Goal: Task Accomplishment & Management: Use online tool/utility

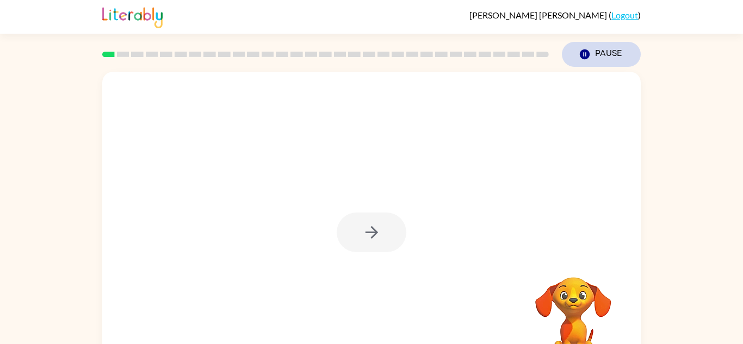
click at [600, 61] on button "Pause Pause" at bounding box center [601, 54] width 79 height 25
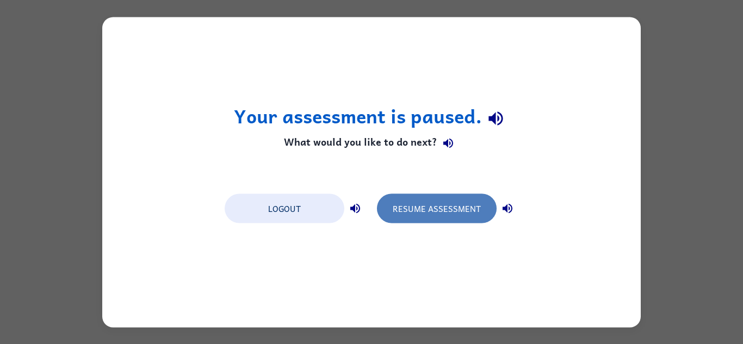
click at [478, 202] on button "Resume Assessment" at bounding box center [437, 208] width 120 height 29
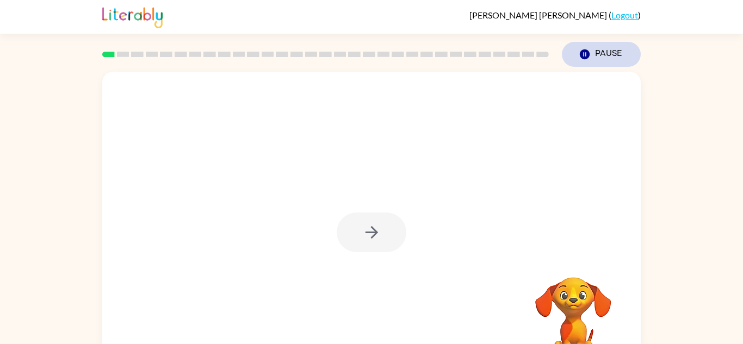
click at [586, 47] on button "Pause Pause" at bounding box center [601, 54] width 79 height 25
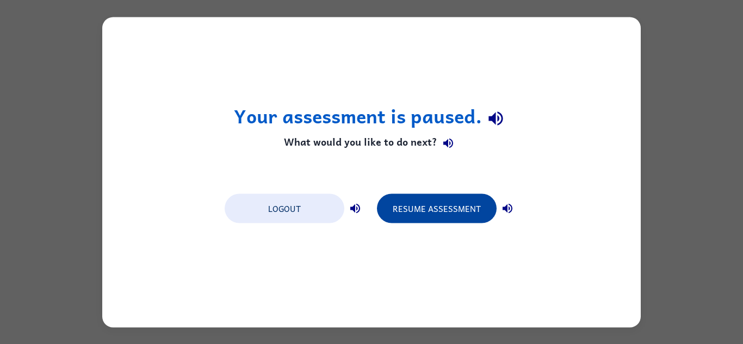
click at [458, 217] on button "Resume Assessment" at bounding box center [437, 208] width 120 height 29
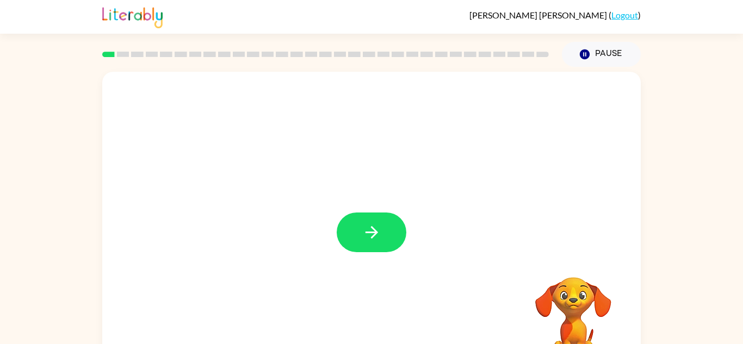
click at [352, 254] on div at bounding box center [371, 227] width 538 height 310
click at [367, 239] on icon "button" at bounding box center [371, 232] width 19 height 19
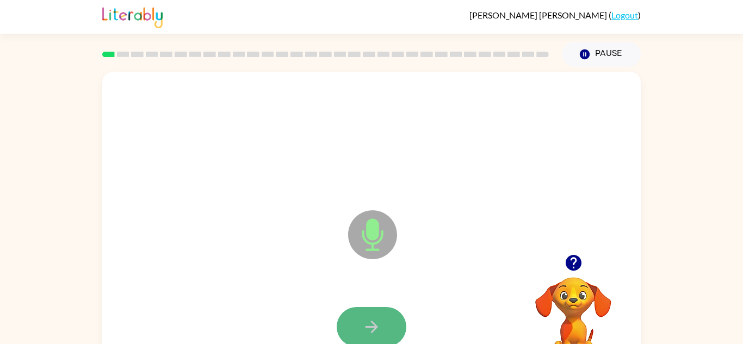
click at [380, 323] on icon "button" at bounding box center [371, 326] width 19 height 19
click at [378, 320] on icon "button" at bounding box center [371, 326] width 19 height 19
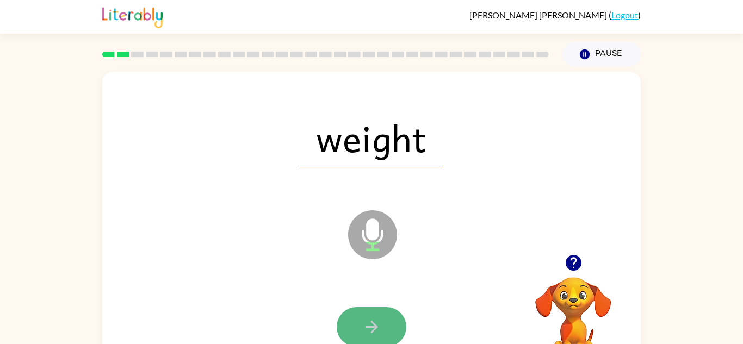
click at [381, 321] on button "button" at bounding box center [371, 327] width 70 height 40
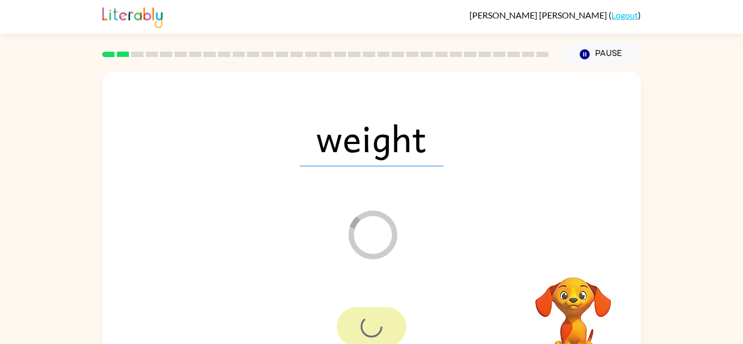
click at [381, 321] on div at bounding box center [371, 327] width 70 height 40
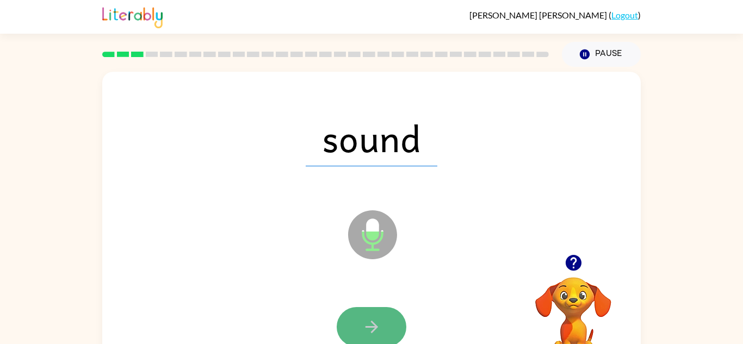
click at [372, 330] on icon "button" at bounding box center [371, 327] width 13 height 13
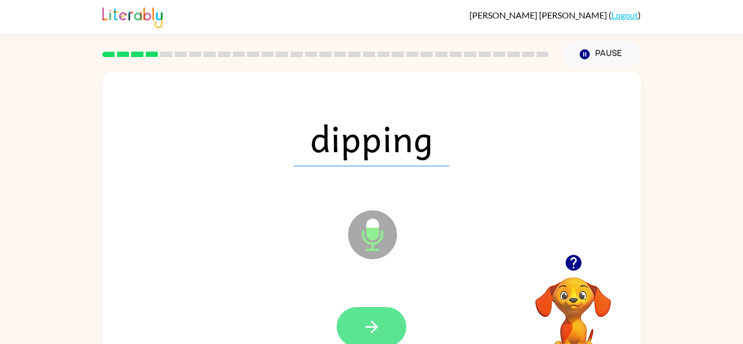
click at [379, 312] on button "button" at bounding box center [371, 327] width 70 height 40
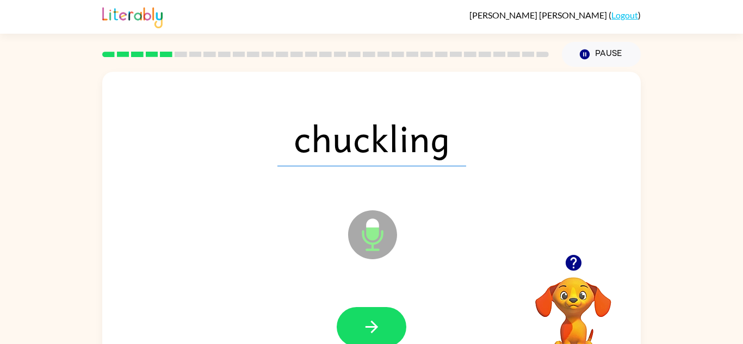
click at [379, 312] on button "button" at bounding box center [371, 327] width 70 height 40
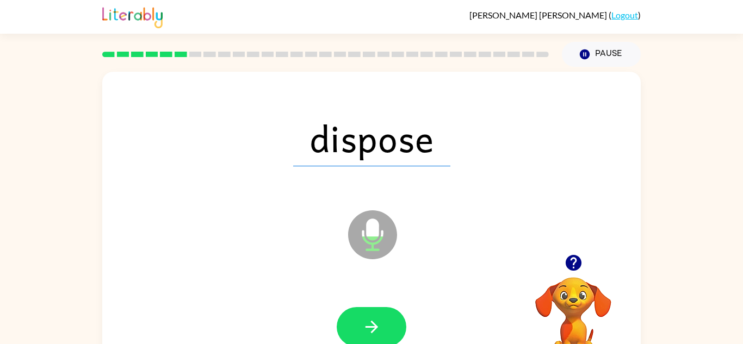
click at [379, 312] on button "button" at bounding box center [371, 327] width 70 height 40
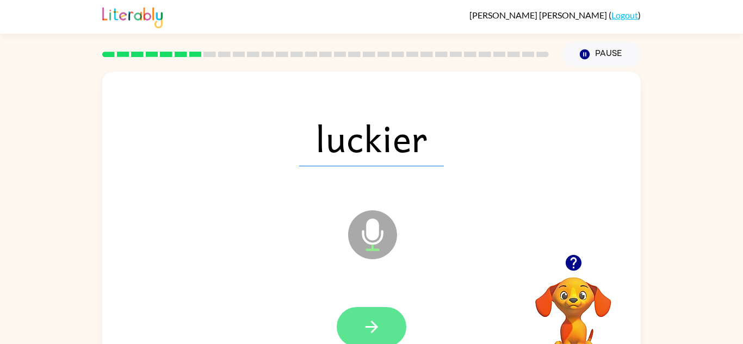
click at [374, 315] on button "button" at bounding box center [371, 327] width 70 height 40
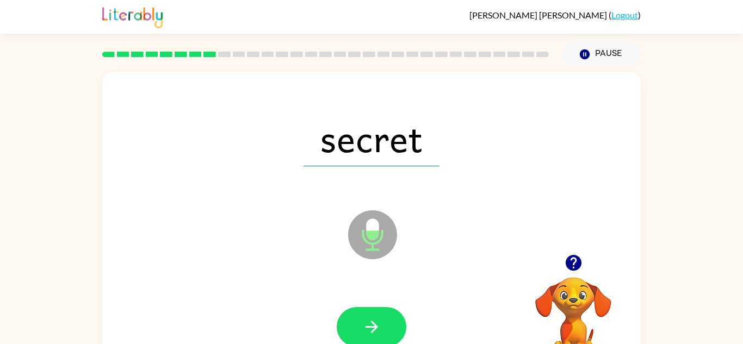
click at [374, 315] on button "button" at bounding box center [371, 327] width 70 height 40
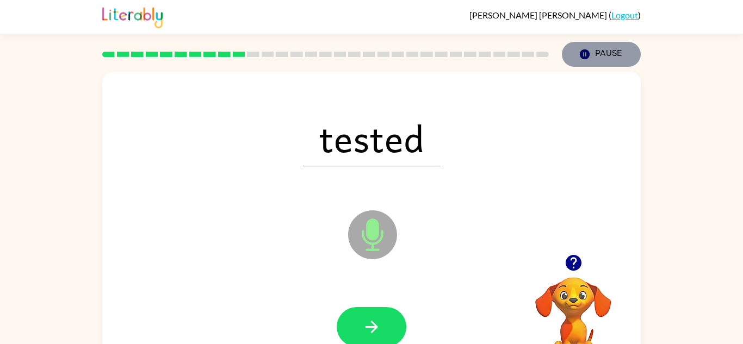
click at [581, 53] on icon "button" at bounding box center [584, 54] width 10 height 10
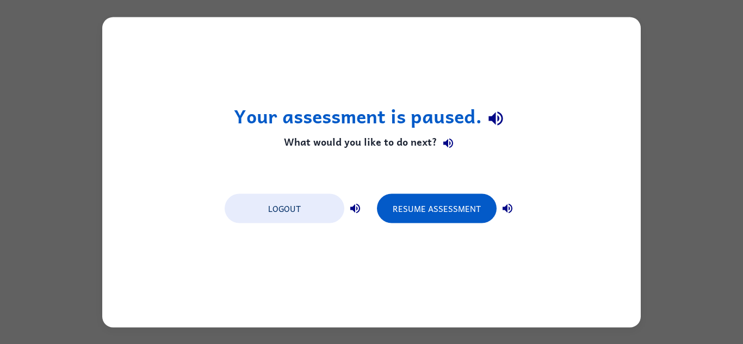
drag, startPoint x: 410, startPoint y: 205, endPoint x: 418, endPoint y: 227, distance: 23.7
click at [418, 227] on div "Logout Resume Assessment" at bounding box center [371, 207] width 304 height 41
click at [448, 140] on icon "button" at bounding box center [447, 143] width 13 height 13
click at [490, 116] on icon "button" at bounding box center [495, 119] width 14 height 14
click at [495, 113] on icon "button" at bounding box center [495, 118] width 19 height 19
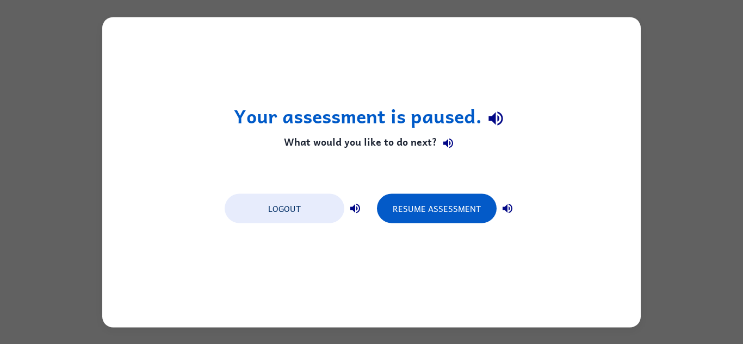
click at [444, 142] on icon "button" at bounding box center [448, 144] width 10 height 10
click at [494, 111] on icon "button" at bounding box center [495, 118] width 19 height 19
click at [450, 139] on icon "button" at bounding box center [447, 143] width 13 height 13
click at [354, 203] on icon "button" at bounding box center [354, 208] width 13 height 13
click at [502, 208] on icon "button" at bounding box center [507, 208] width 13 height 13
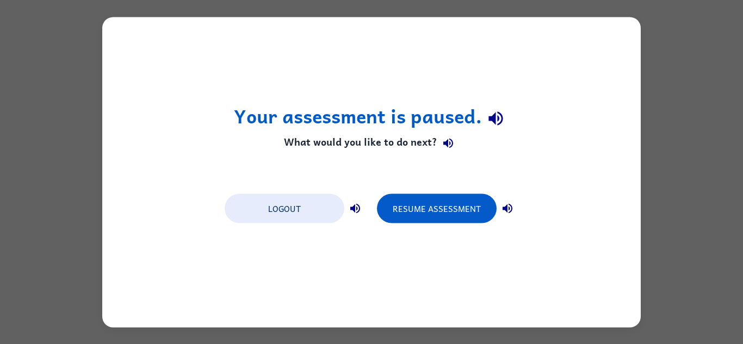
click at [500, 113] on icon "button" at bounding box center [495, 118] width 19 height 19
click at [447, 140] on icon "button" at bounding box center [447, 143] width 13 height 13
click at [357, 208] on icon "button" at bounding box center [355, 208] width 10 height 10
click at [504, 208] on icon "button" at bounding box center [507, 208] width 10 height 10
click at [482, 123] on button "button" at bounding box center [496, 119] width 28 height 28
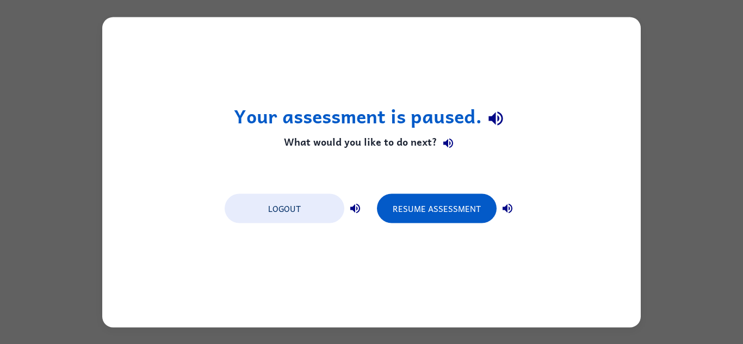
click at [441, 142] on icon "button" at bounding box center [447, 143] width 13 height 13
click at [510, 209] on icon "button" at bounding box center [507, 208] width 13 height 13
click at [352, 208] on icon "button" at bounding box center [355, 208] width 10 height 10
click at [336, 197] on button "Logout" at bounding box center [284, 208] width 120 height 29
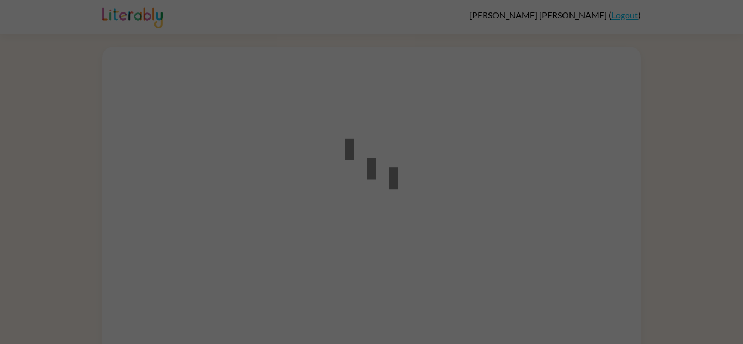
click at [324, 258] on div at bounding box center [371, 172] width 743 height 344
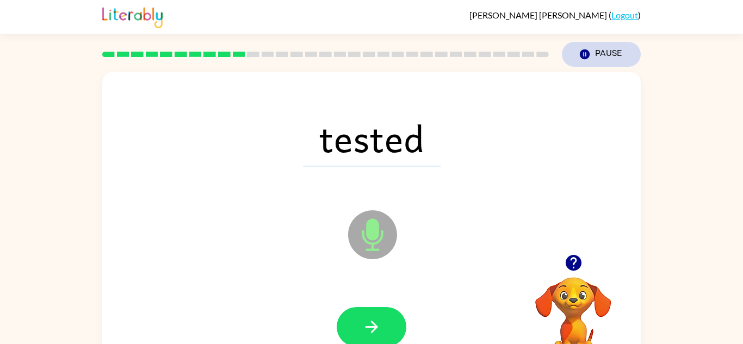
click at [577, 65] on button "Pause Pause" at bounding box center [601, 54] width 79 height 25
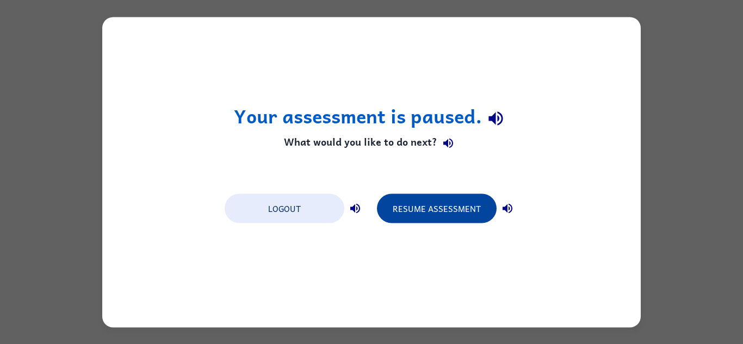
click at [471, 202] on button "Resume Assessment" at bounding box center [437, 208] width 120 height 29
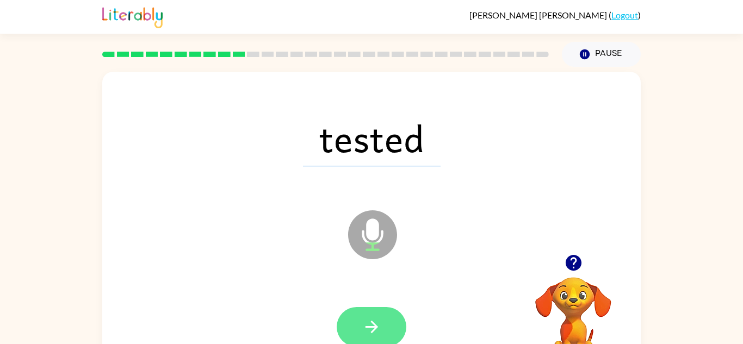
click at [381, 314] on button "button" at bounding box center [371, 327] width 70 height 40
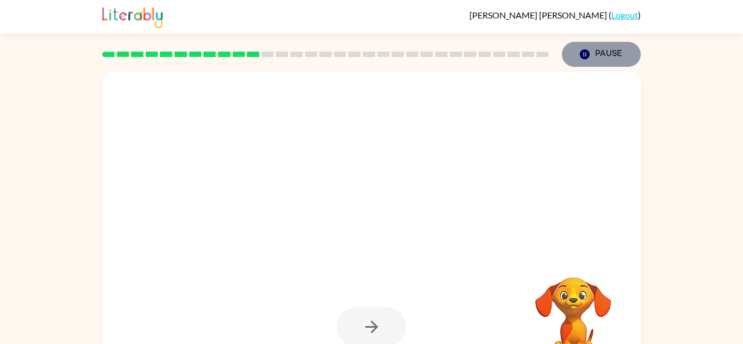
click at [582, 52] on icon "button" at bounding box center [584, 54] width 10 height 10
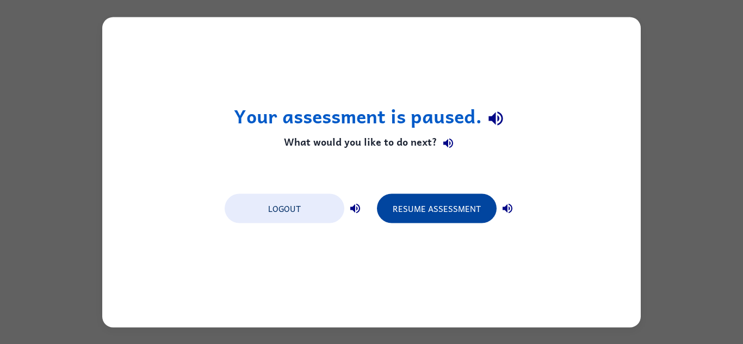
click at [440, 208] on button "Resume Assessment" at bounding box center [437, 208] width 120 height 29
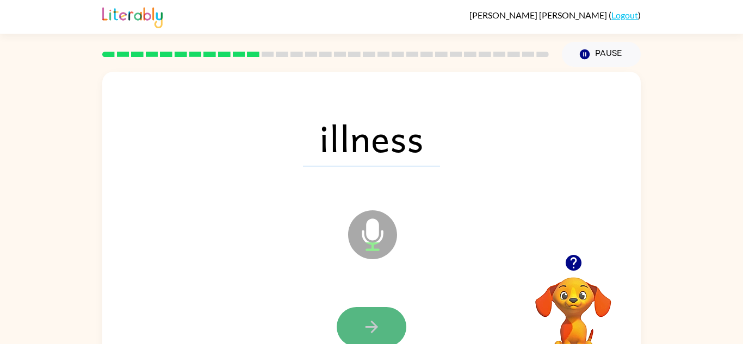
click at [370, 313] on button "button" at bounding box center [371, 327] width 70 height 40
click at [363, 315] on button "button" at bounding box center [371, 327] width 70 height 40
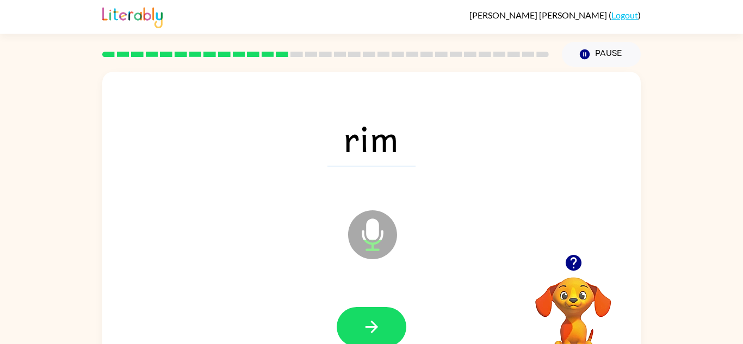
click at [363, 315] on button "button" at bounding box center [371, 327] width 70 height 40
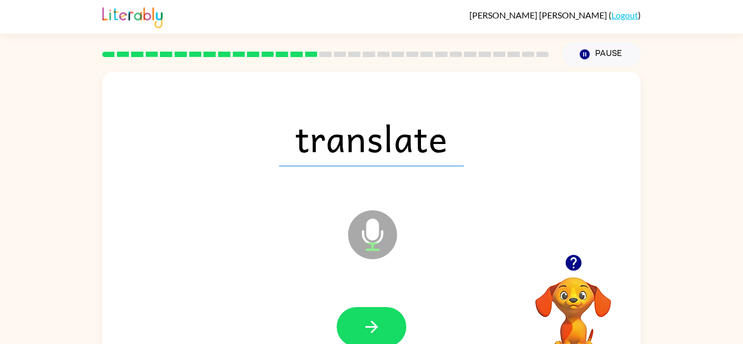
click at [363, 315] on button "button" at bounding box center [371, 327] width 70 height 40
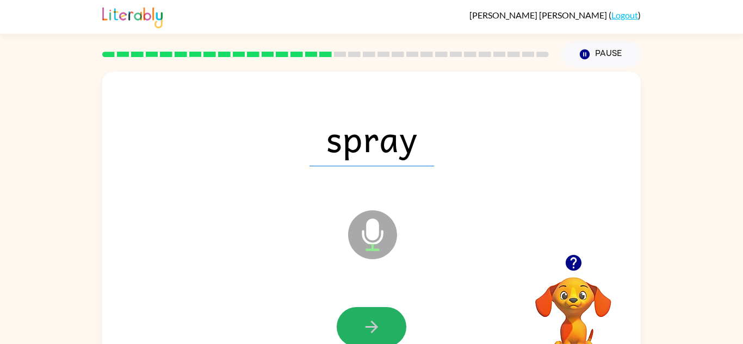
click at [363, 315] on button "button" at bounding box center [371, 327] width 70 height 40
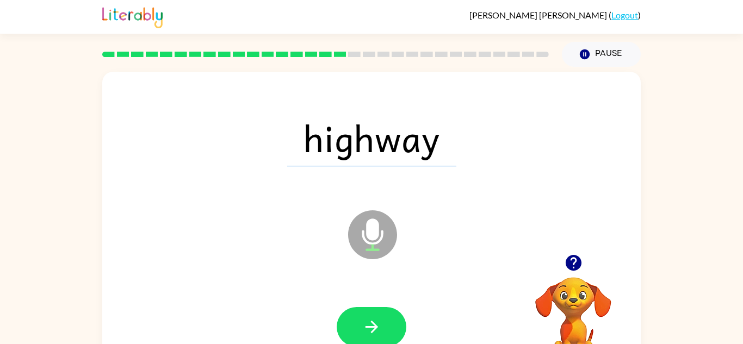
click at [363, 315] on button "button" at bounding box center [371, 327] width 70 height 40
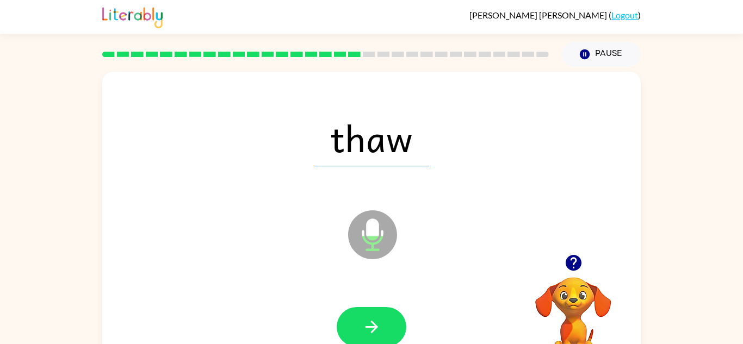
click at [363, 315] on button "button" at bounding box center [371, 327] width 70 height 40
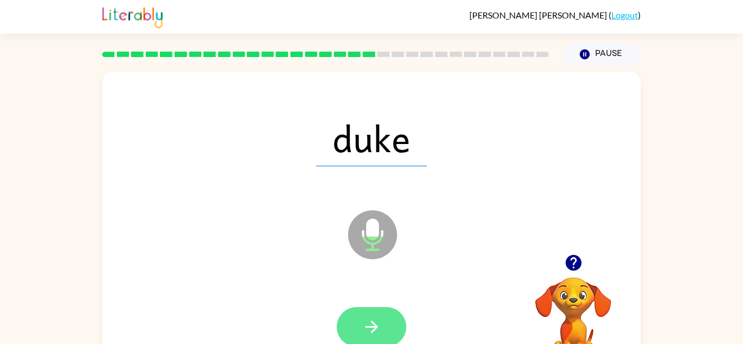
click at [385, 317] on button "button" at bounding box center [371, 327] width 70 height 40
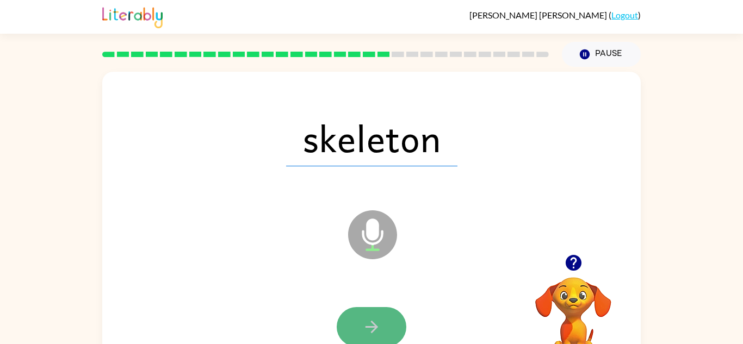
click at [365, 321] on icon "button" at bounding box center [371, 326] width 19 height 19
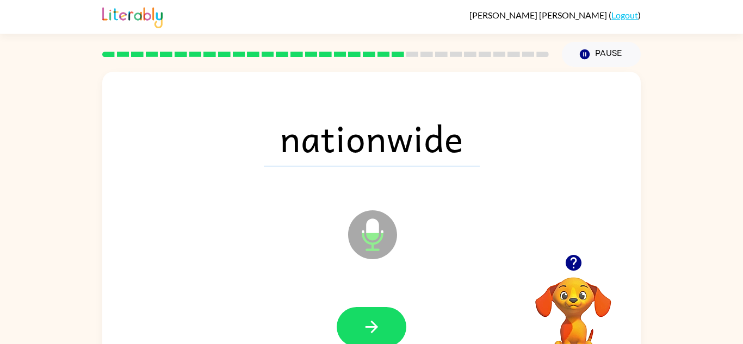
click at [365, 321] on icon "button" at bounding box center [371, 326] width 19 height 19
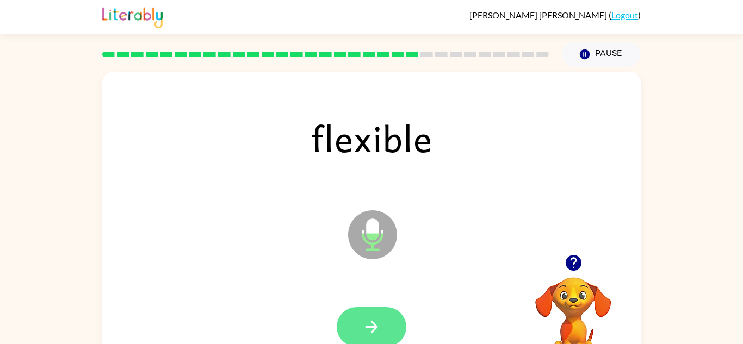
click at [370, 320] on icon "button" at bounding box center [371, 326] width 19 height 19
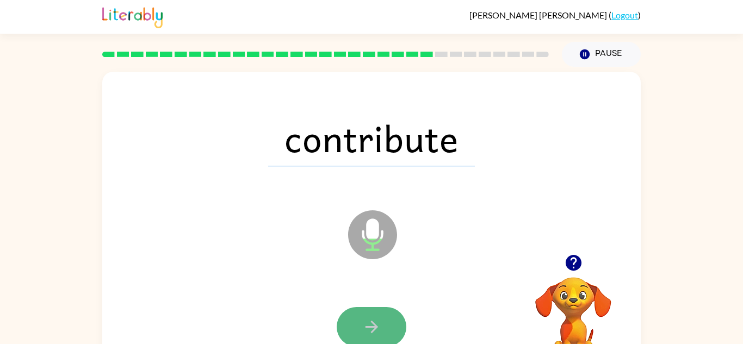
click at [366, 315] on button "button" at bounding box center [371, 327] width 70 height 40
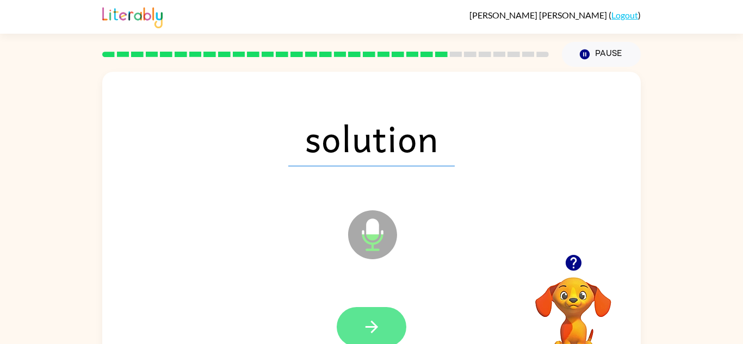
click at [373, 320] on icon "button" at bounding box center [371, 326] width 19 height 19
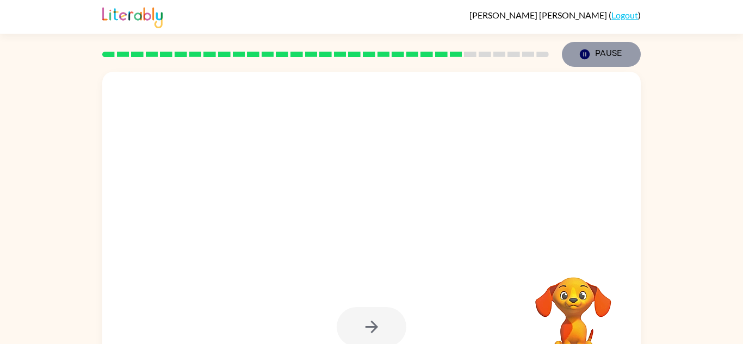
click at [595, 58] on button "Pause Pause" at bounding box center [601, 54] width 79 height 25
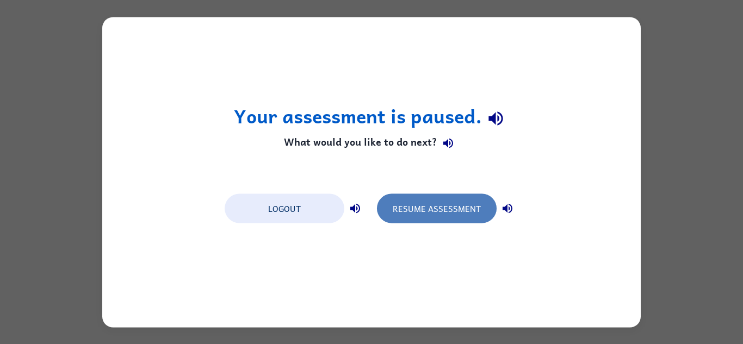
click at [417, 209] on button "Resume Assessment" at bounding box center [437, 208] width 120 height 29
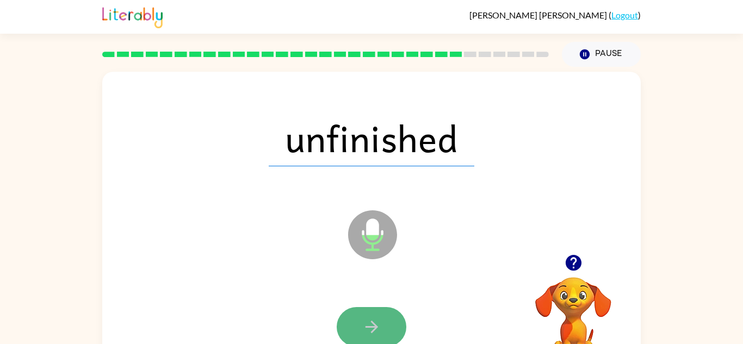
click at [380, 316] on button "button" at bounding box center [371, 327] width 70 height 40
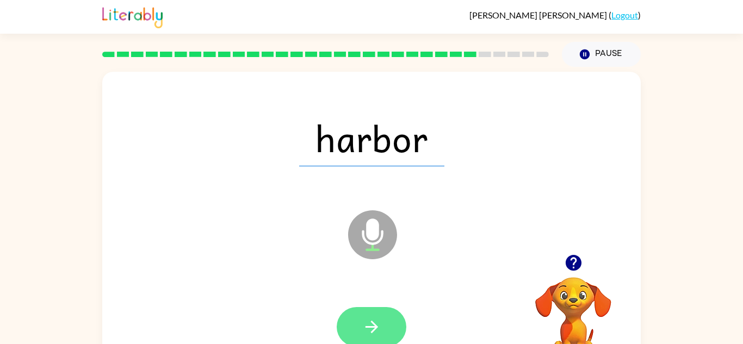
click at [364, 321] on icon "button" at bounding box center [371, 326] width 19 height 19
click at [379, 322] on icon "button" at bounding box center [371, 326] width 19 height 19
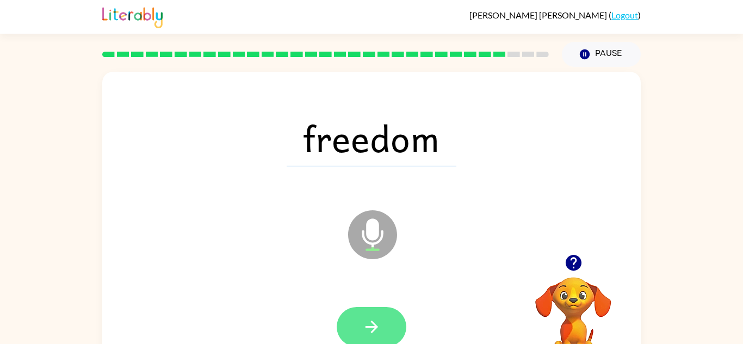
click at [376, 323] on icon "button" at bounding box center [371, 326] width 19 height 19
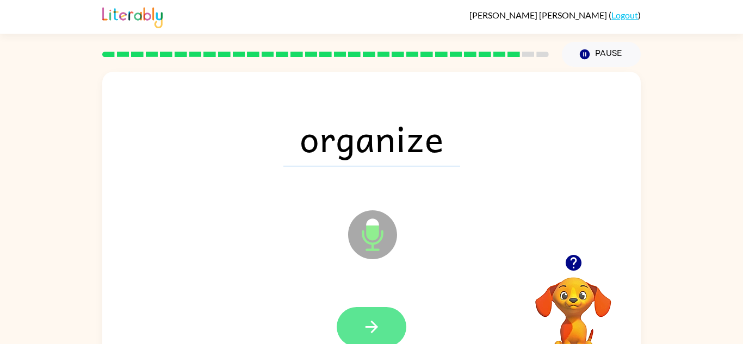
click at [379, 327] on icon "button" at bounding box center [371, 326] width 19 height 19
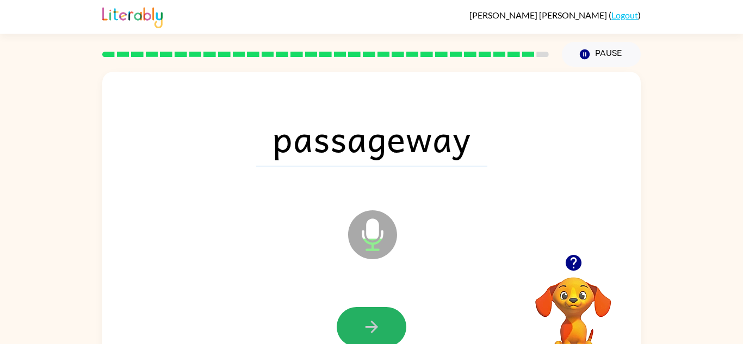
click at [379, 327] on icon "button" at bounding box center [371, 326] width 19 height 19
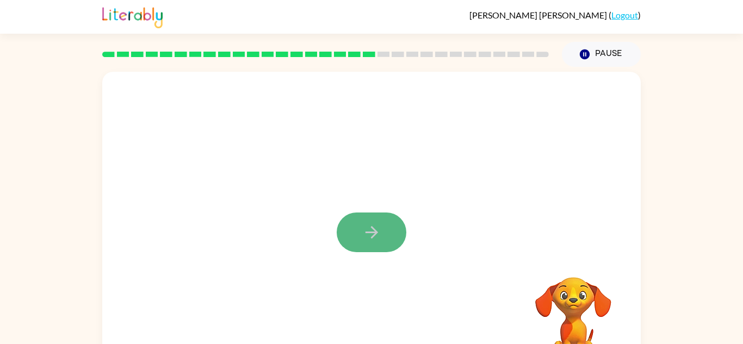
click at [376, 244] on button "button" at bounding box center [371, 233] width 70 height 40
click at [368, 245] on div at bounding box center [371, 227] width 538 height 310
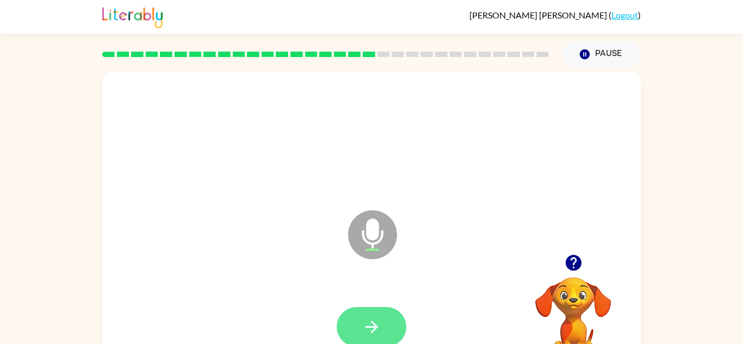
click at [356, 320] on button "button" at bounding box center [371, 327] width 70 height 40
click at [365, 324] on icon "button" at bounding box center [371, 326] width 19 height 19
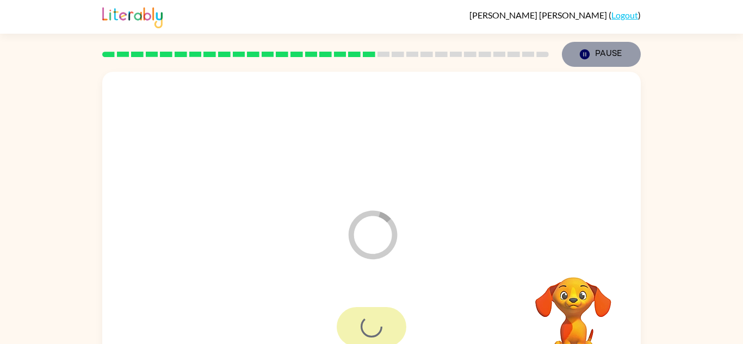
click at [613, 57] on button "Pause Pause" at bounding box center [601, 54] width 79 height 25
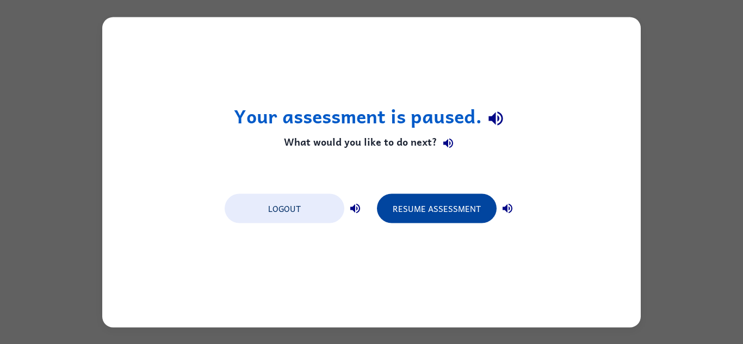
click at [429, 200] on button "Resume Assessment" at bounding box center [437, 208] width 120 height 29
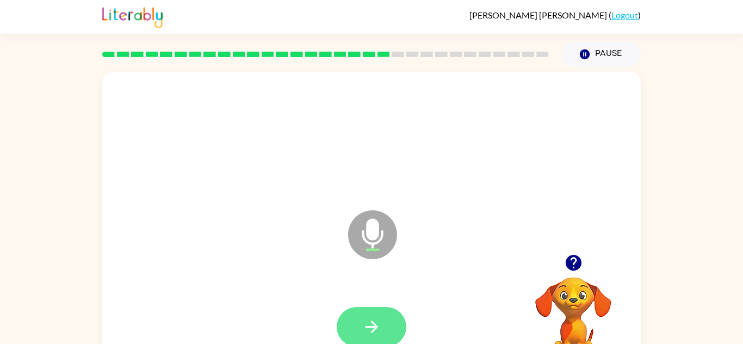
click at [372, 329] on icon "button" at bounding box center [371, 326] width 19 height 19
click at [373, 323] on icon "button" at bounding box center [371, 327] width 13 height 13
click at [362, 319] on icon "button" at bounding box center [371, 326] width 19 height 19
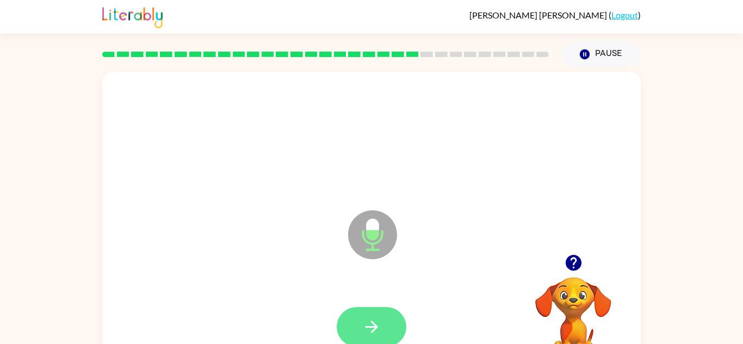
click at [360, 317] on button "button" at bounding box center [371, 327] width 70 height 40
click at [368, 317] on icon "button" at bounding box center [371, 326] width 19 height 19
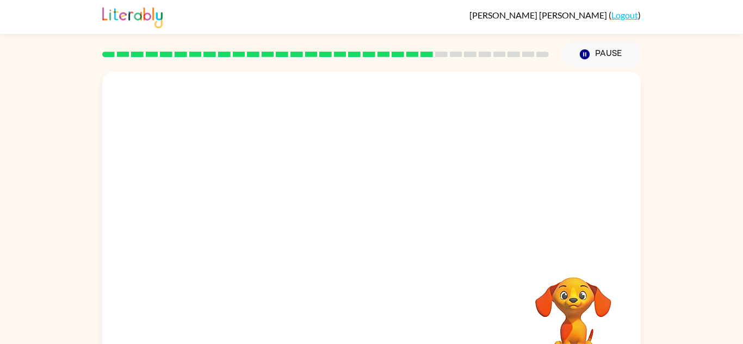
click at [569, 139] on div at bounding box center [371, 137] width 516 height 89
click at [607, 40] on div "Pause Pause" at bounding box center [601, 54] width 92 height 38
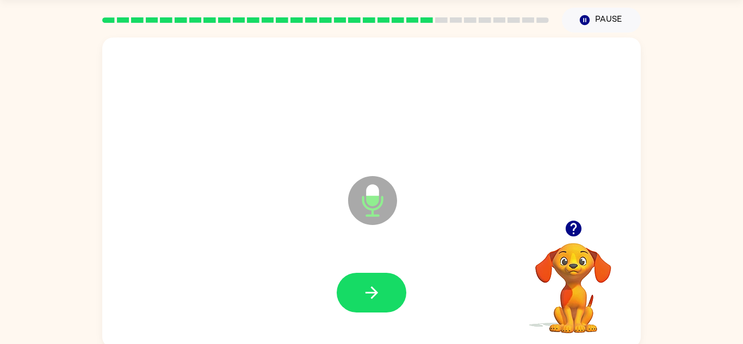
scroll to position [33, 0]
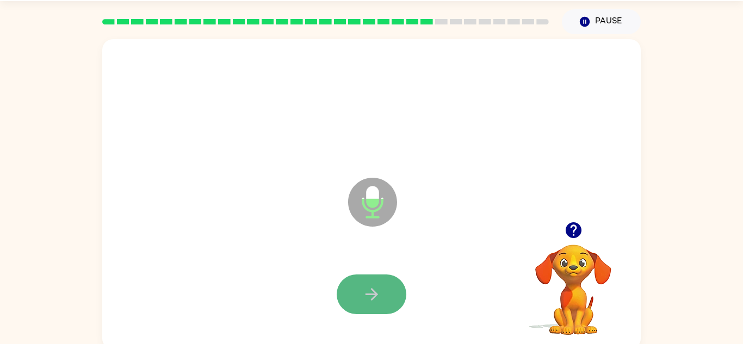
click at [375, 299] on icon "button" at bounding box center [371, 294] width 19 height 19
click at [377, 300] on icon "button" at bounding box center [371, 294] width 19 height 19
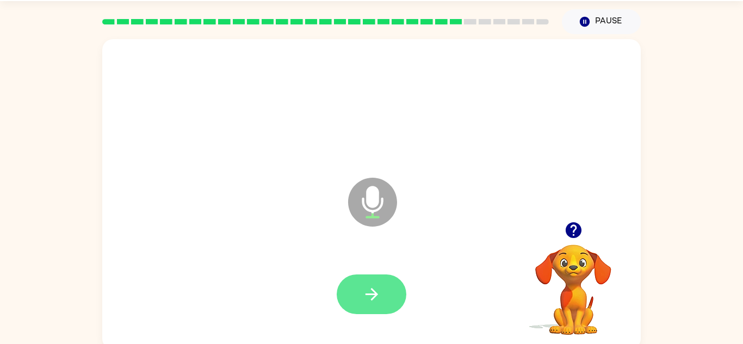
click at [376, 301] on icon "button" at bounding box center [371, 294] width 19 height 19
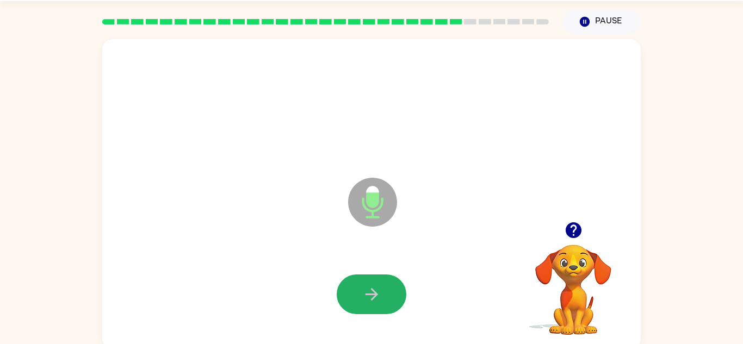
click at [376, 301] on icon "button" at bounding box center [371, 294] width 19 height 19
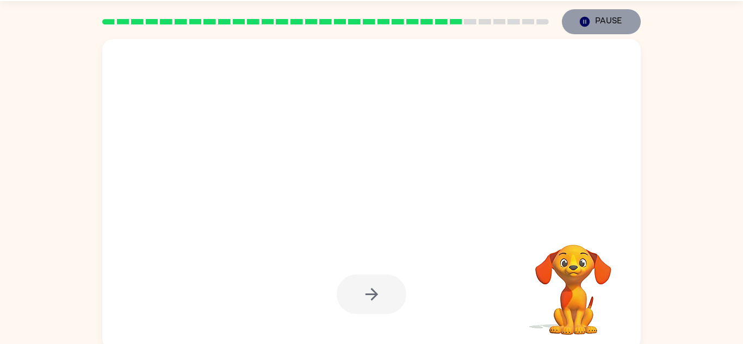
click at [584, 27] on icon "Pause" at bounding box center [584, 22] width 12 height 12
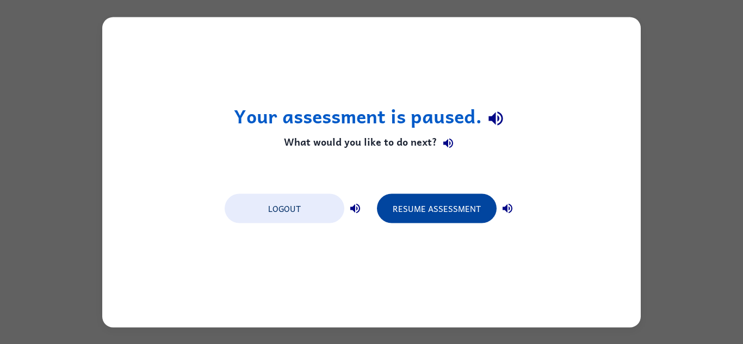
click at [443, 197] on button "Resume Assessment" at bounding box center [437, 208] width 120 height 29
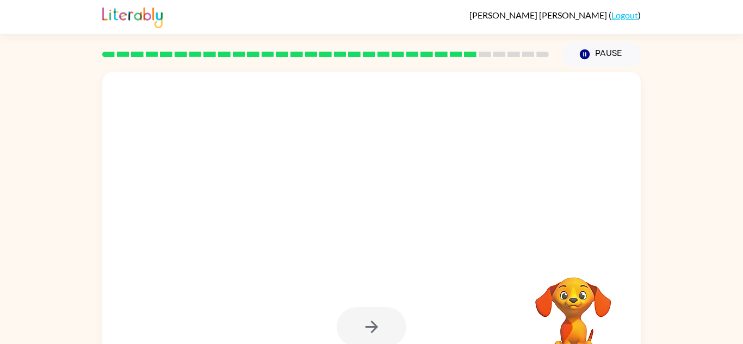
click at [370, 176] on div at bounding box center [371, 137] width 516 height 89
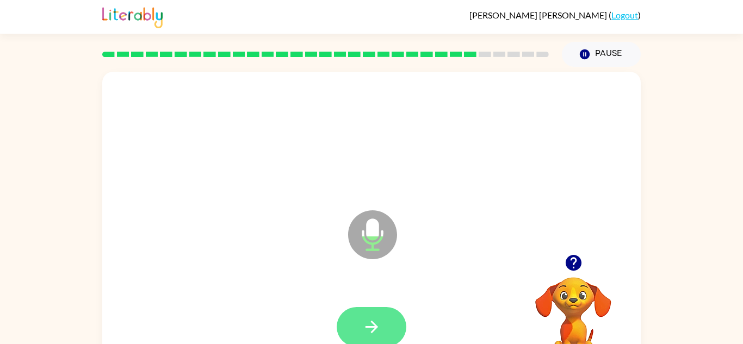
click at [386, 320] on button "button" at bounding box center [371, 327] width 70 height 40
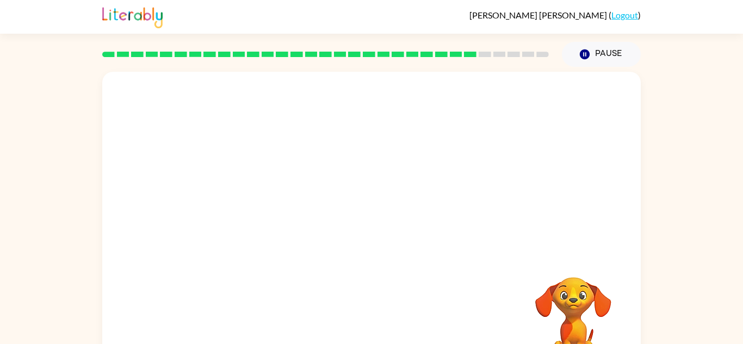
click at [592, 67] on div "Pause Pause" at bounding box center [601, 54] width 92 height 38
click at [592, 61] on button "Pause Pause" at bounding box center [601, 54] width 79 height 25
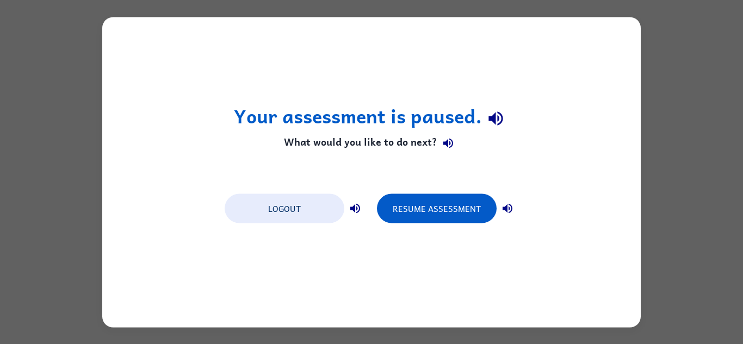
click at [592, 61] on div "Your assessment is paused. What would you like to do next? Logout Resume Assess…" at bounding box center [371, 172] width 538 height 310
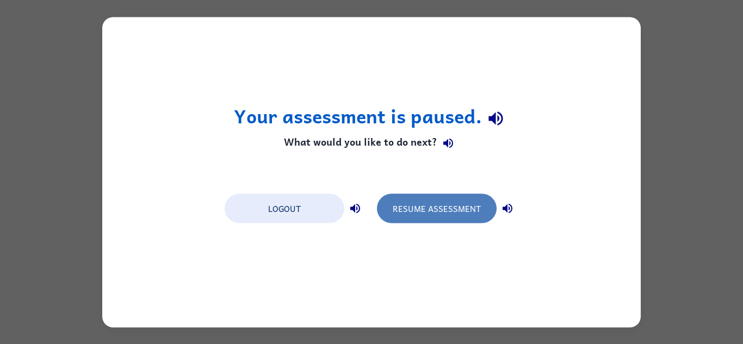
click at [425, 220] on button "Resume Assessment" at bounding box center [437, 208] width 120 height 29
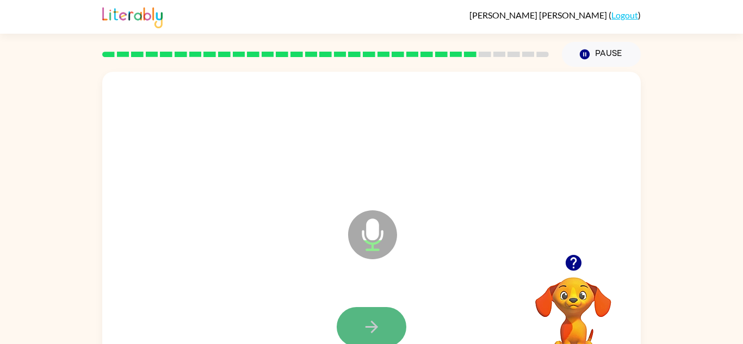
click at [371, 319] on icon "button" at bounding box center [371, 326] width 19 height 19
click at [378, 328] on icon "button" at bounding box center [371, 326] width 19 height 19
click at [378, 328] on div at bounding box center [371, 327] width 70 height 40
click at [378, 328] on icon "button" at bounding box center [371, 326] width 19 height 19
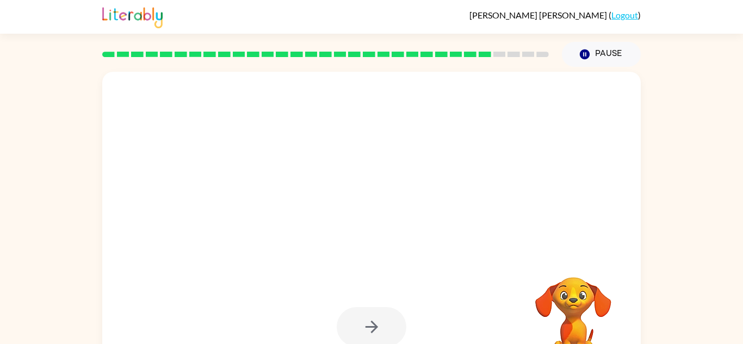
click at [378, 328] on div at bounding box center [371, 327] width 70 height 40
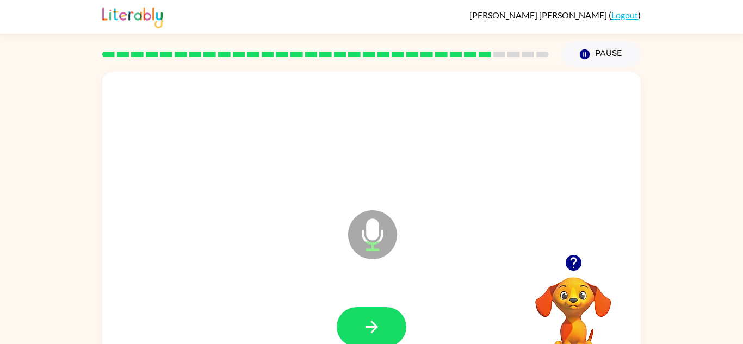
click at [378, 328] on icon "button" at bounding box center [371, 326] width 19 height 19
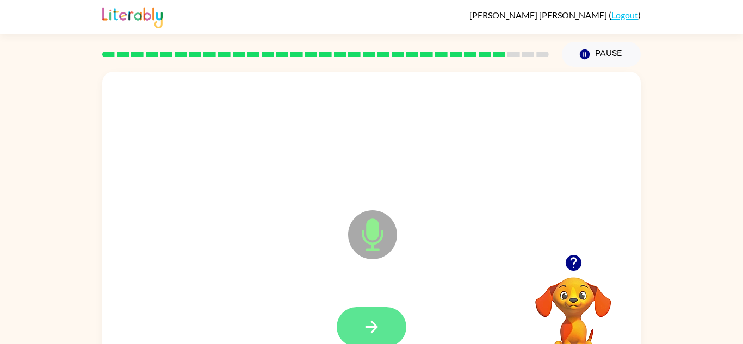
click at [380, 330] on icon "button" at bounding box center [371, 326] width 19 height 19
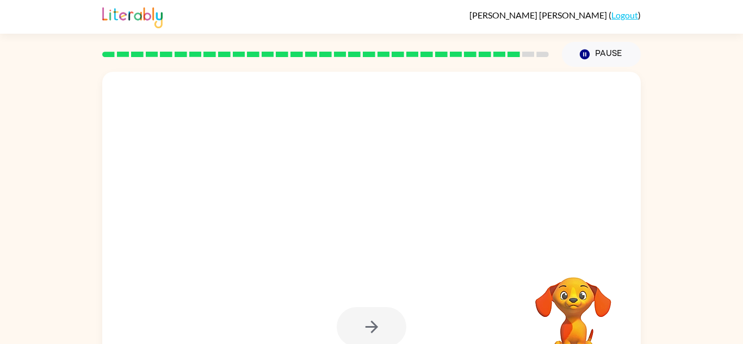
click at [380, 330] on div at bounding box center [371, 327] width 70 height 40
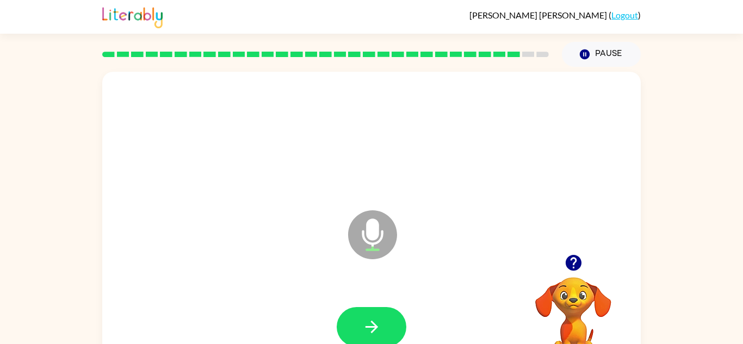
click at [380, 330] on icon "button" at bounding box center [371, 326] width 19 height 19
click at [367, 322] on icon "button" at bounding box center [371, 326] width 19 height 19
click at [369, 317] on icon "button" at bounding box center [371, 326] width 19 height 19
